Goal: Transaction & Acquisition: Download file/media

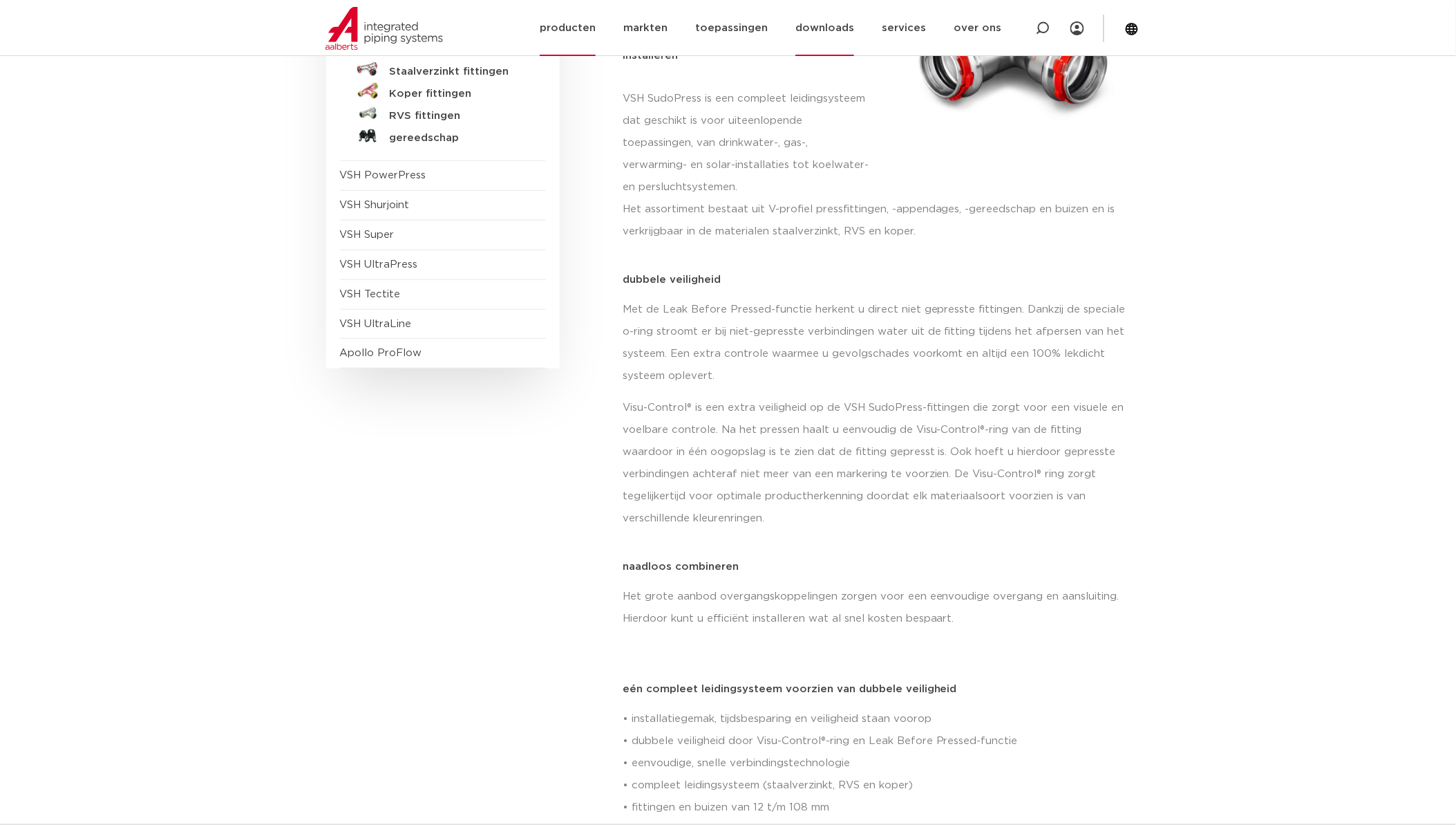
click at [841, 34] on link "downloads" at bounding box center [825, 28] width 59 height 56
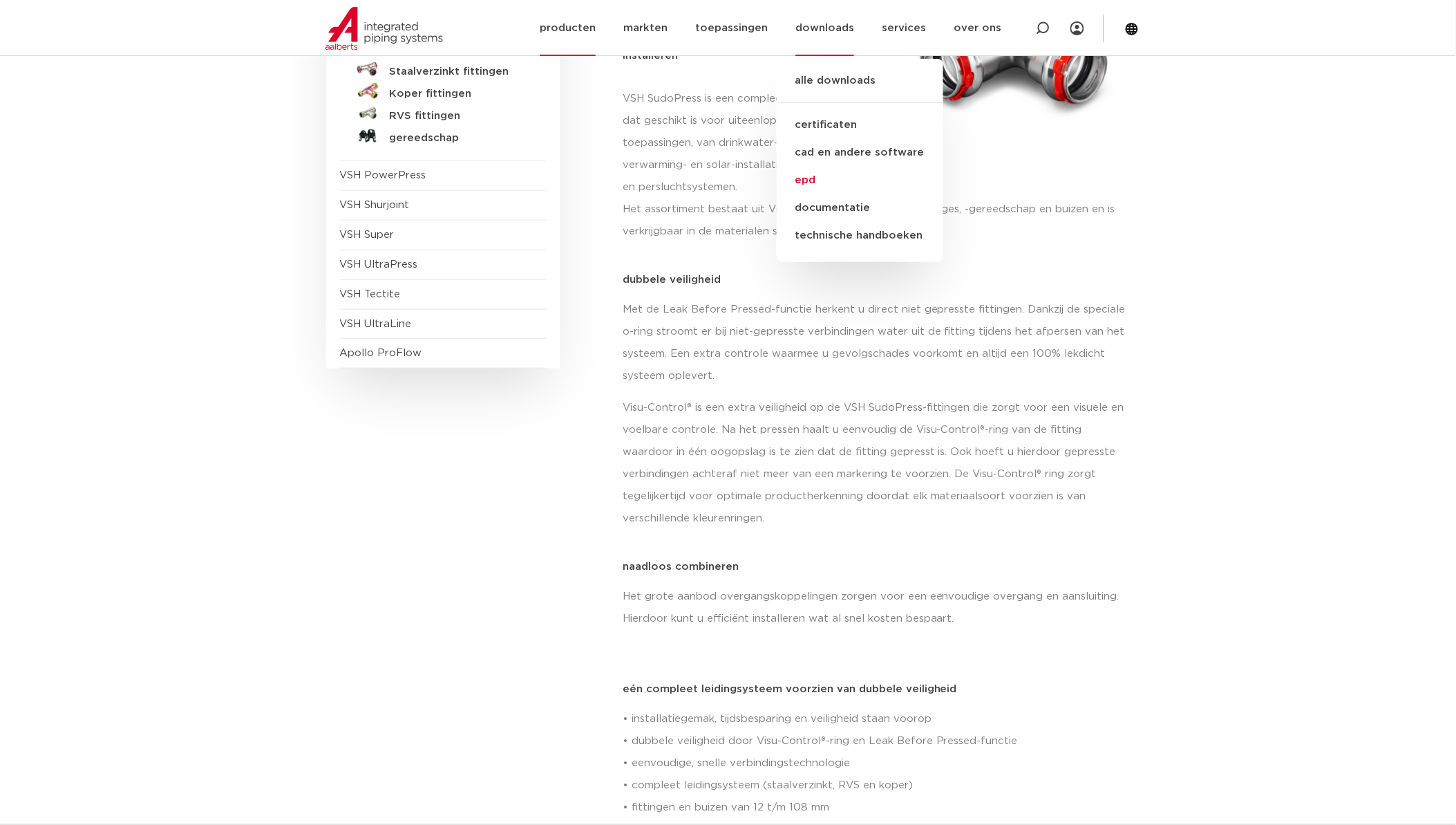
click at [837, 177] on link "epd" at bounding box center [860, 180] width 167 height 27
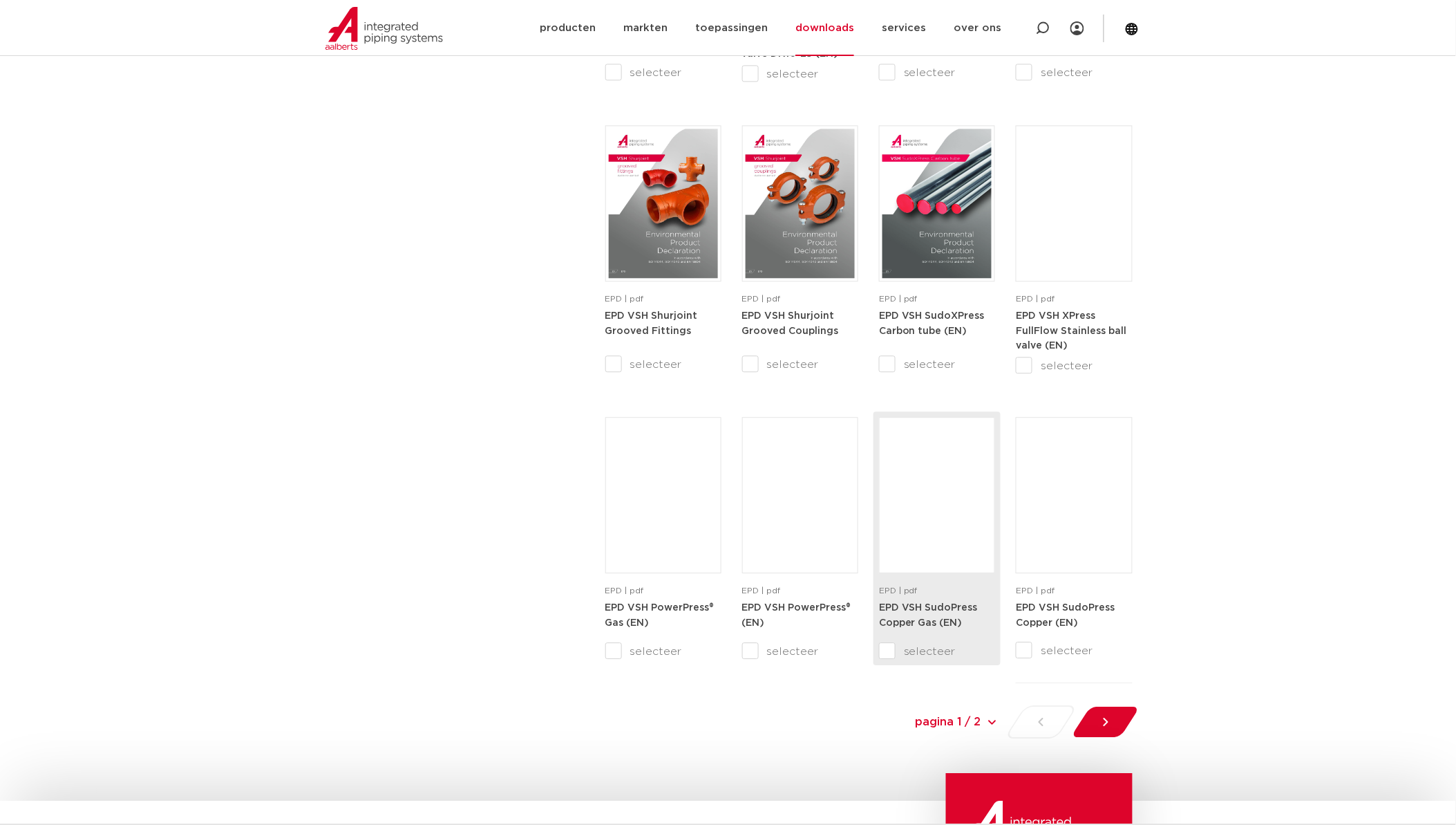
scroll to position [1075, 0]
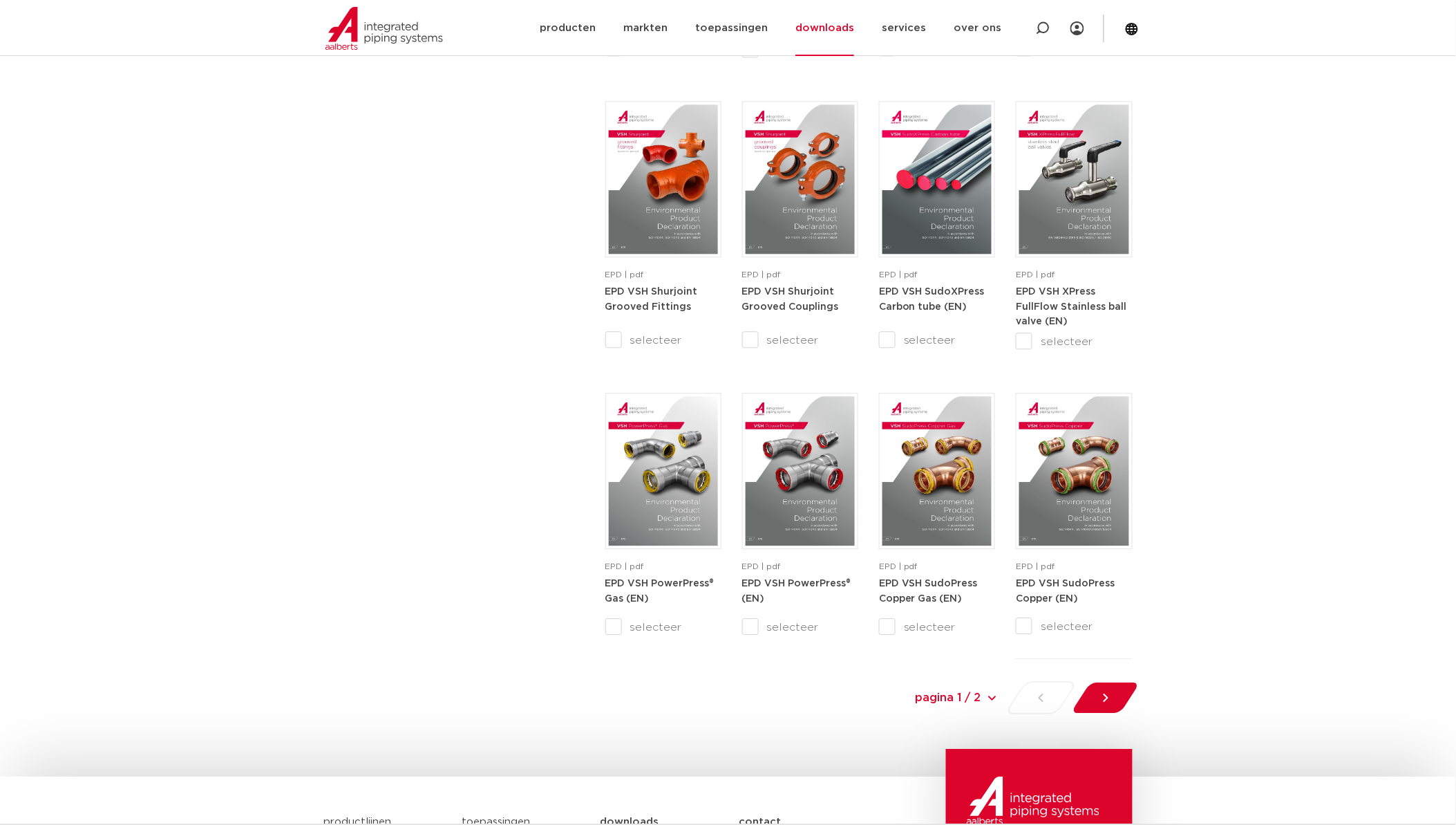
click at [1118, 700] on div at bounding box center [1106, 697] width 76 height 33
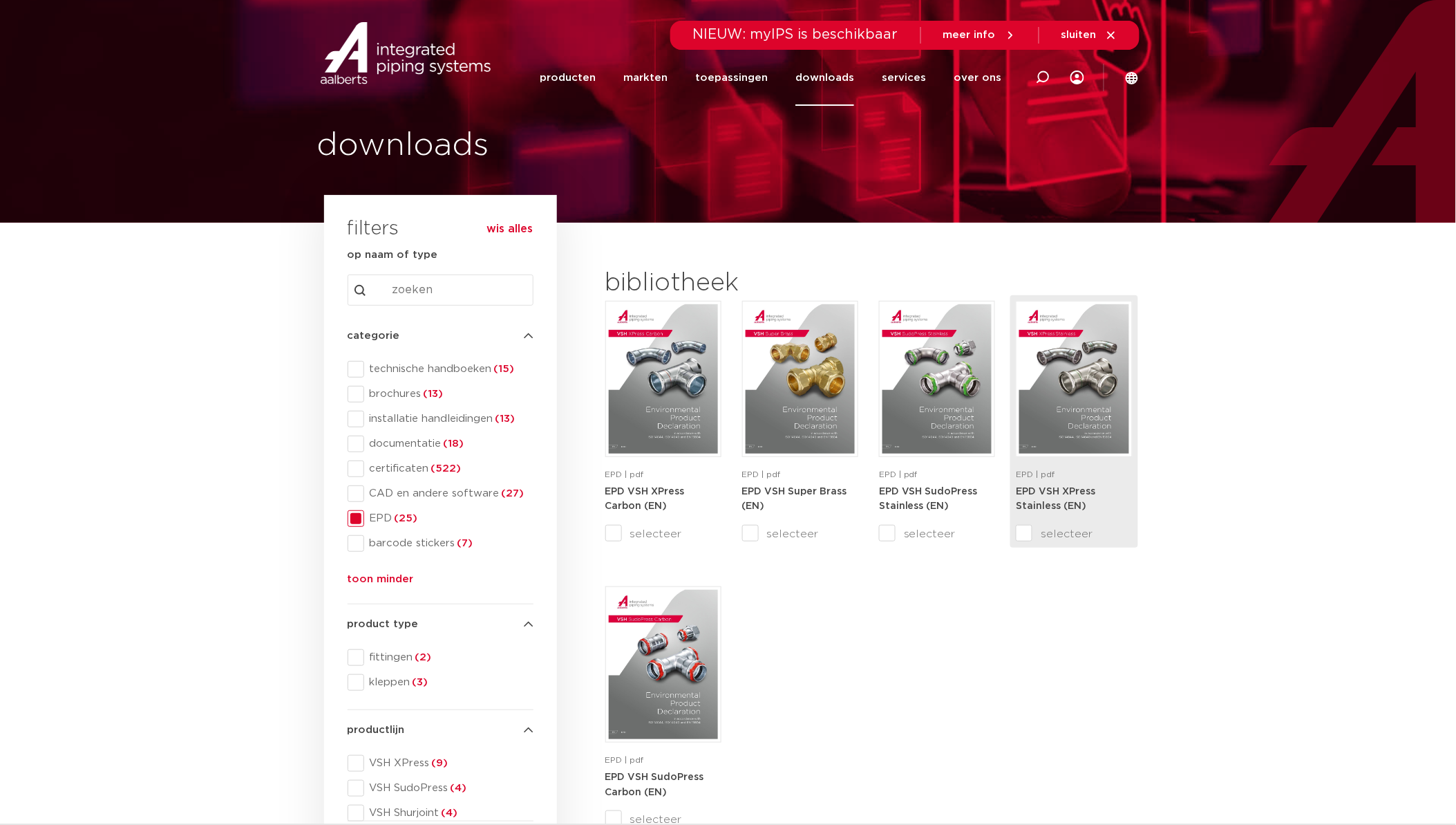
click at [1067, 384] on img at bounding box center [1074, 379] width 109 height 149
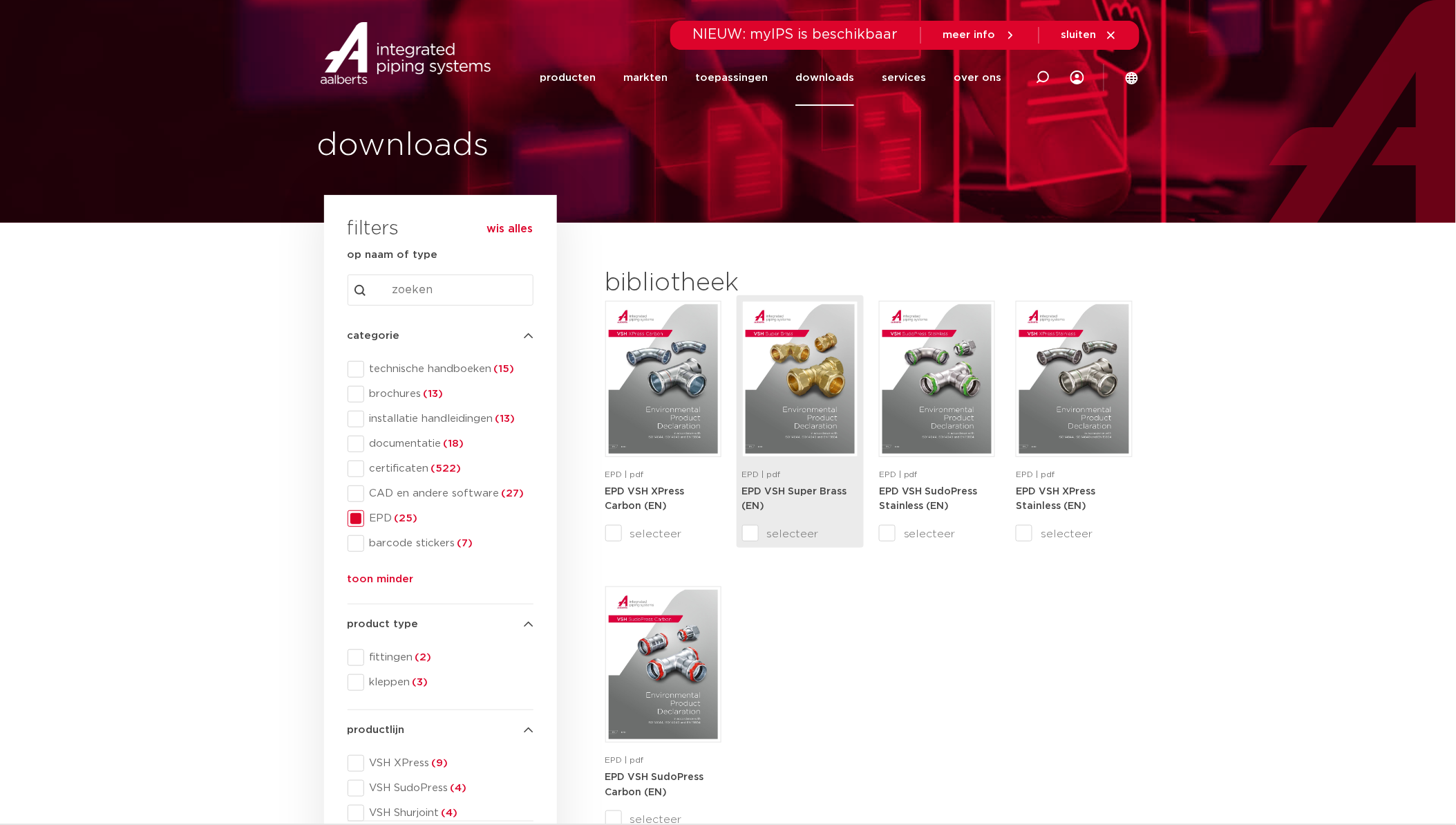
click at [800, 486] on strong "EPD VSH Super Brass (EN)" at bounding box center [795, 499] width 105 height 25
